Goal: Navigation & Orientation: Find specific page/section

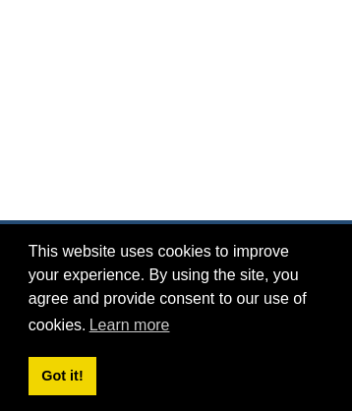
scroll to position [624, 0]
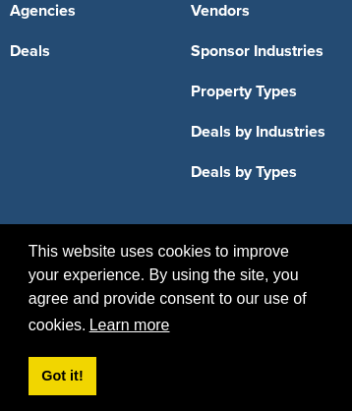
click at [87, 326] on link "Learn more" at bounding box center [130, 326] width 87 height 30
